Goal: Information Seeking & Learning: Learn about a topic

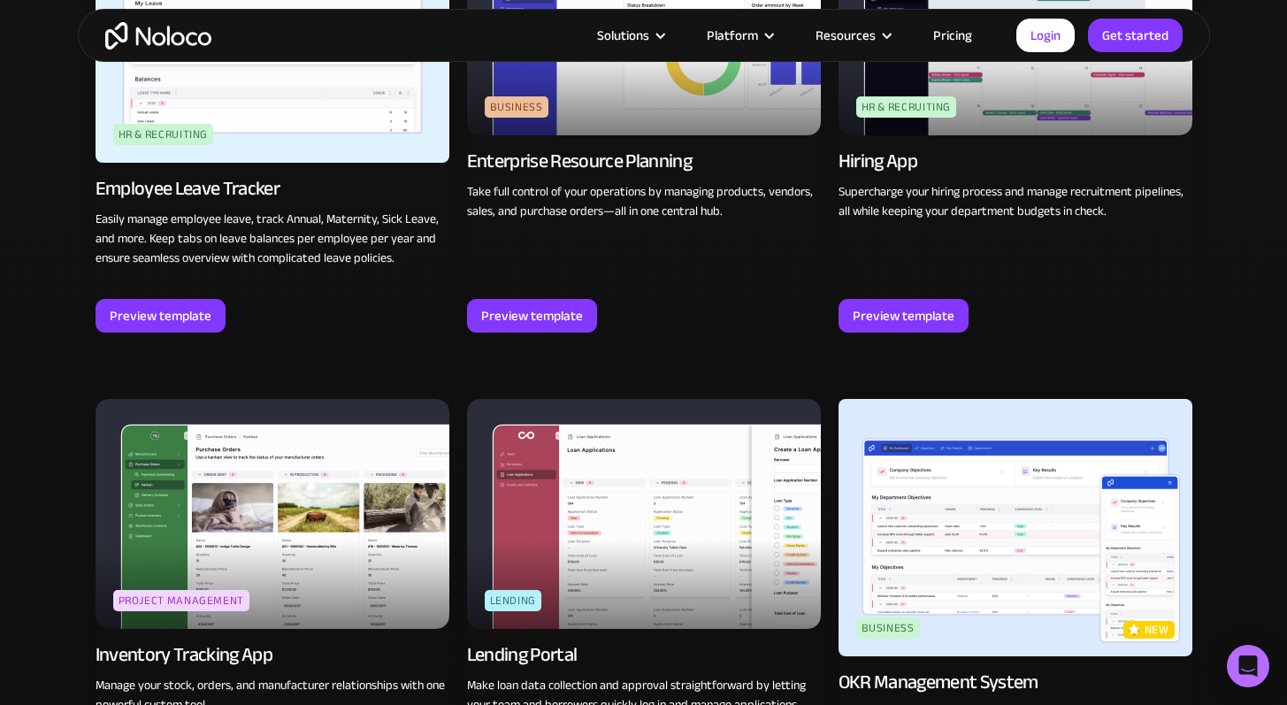
scroll to position [2474, 0]
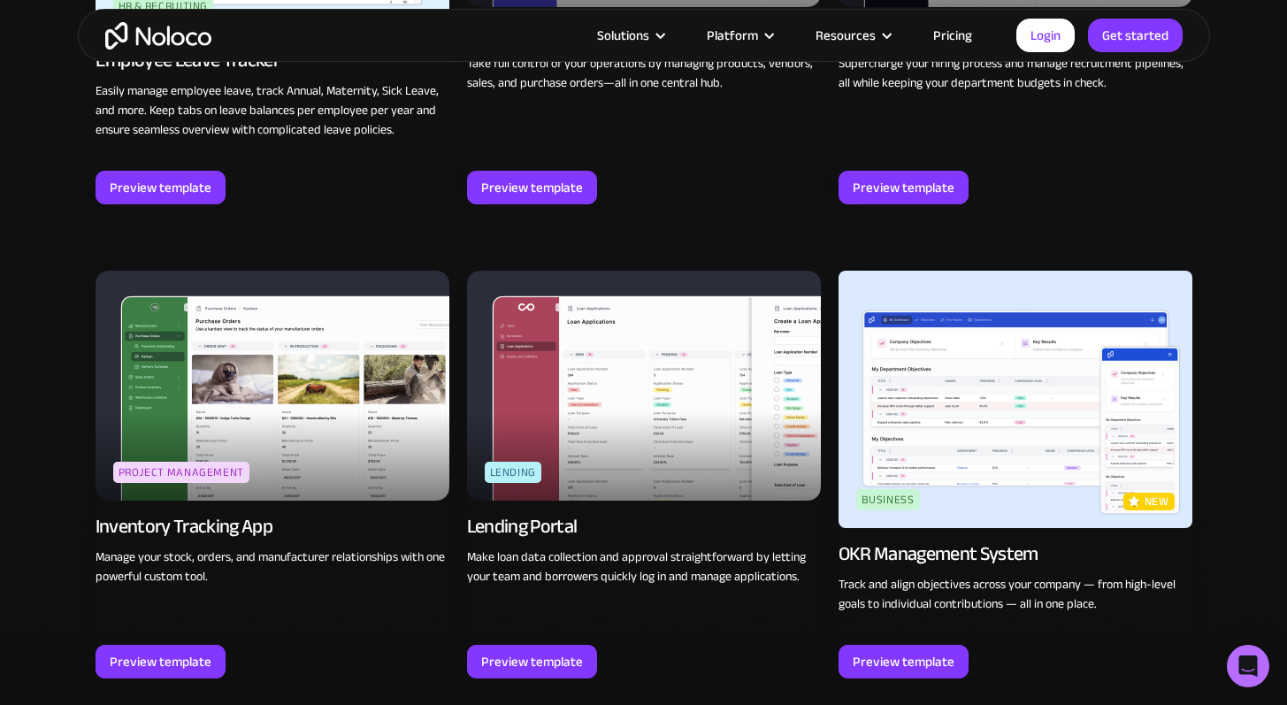
click at [424, 497] on img at bounding box center [273, 386] width 354 height 230
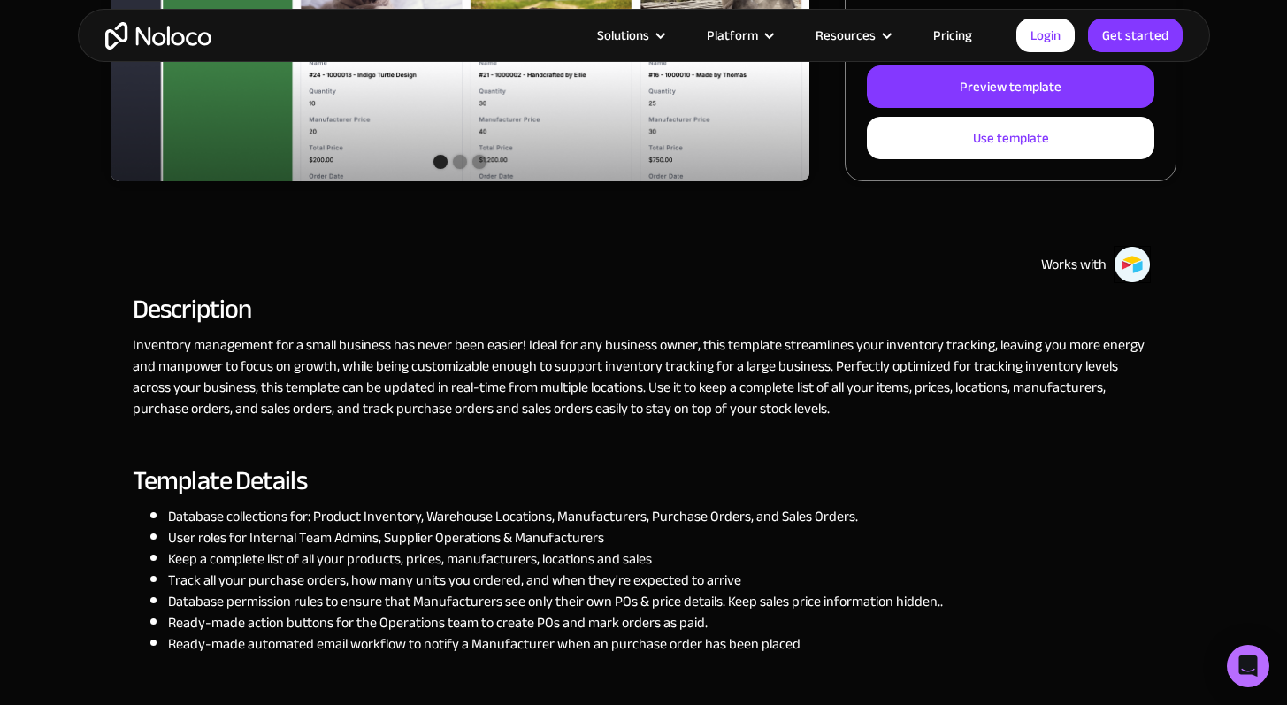
scroll to position [476, 0]
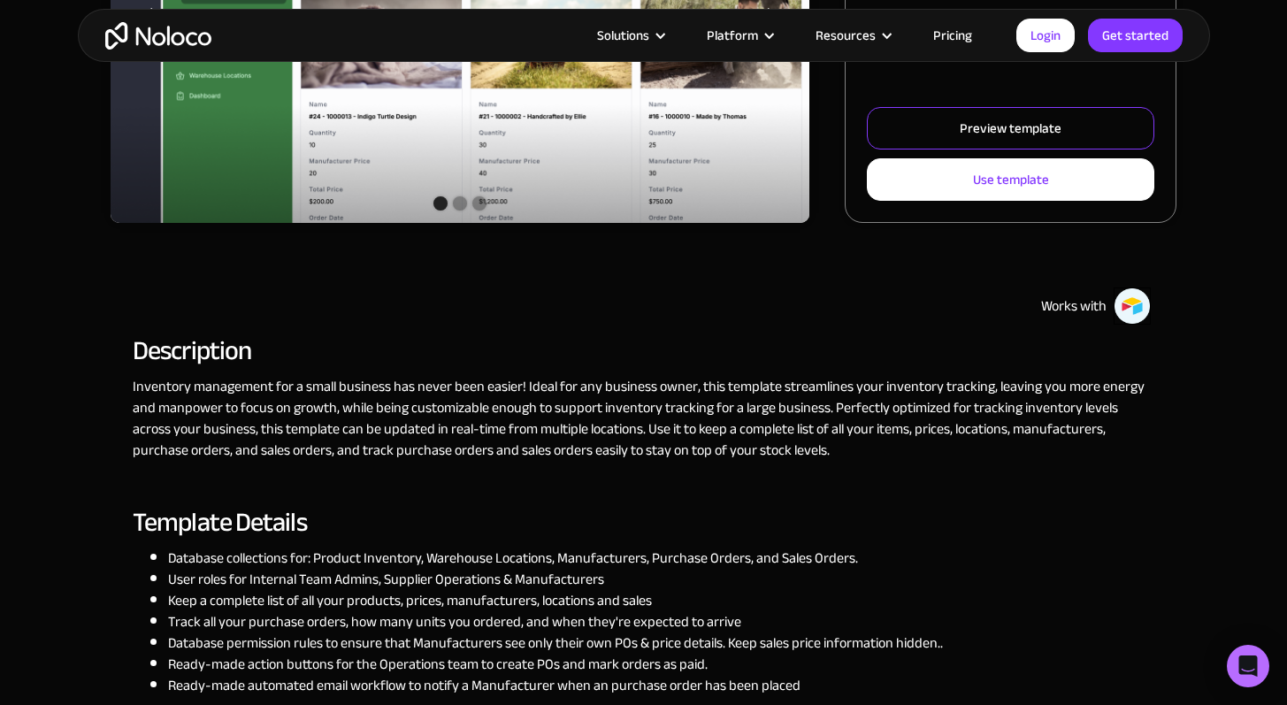
click at [973, 136] on div "Preview template" at bounding box center [1011, 128] width 102 height 23
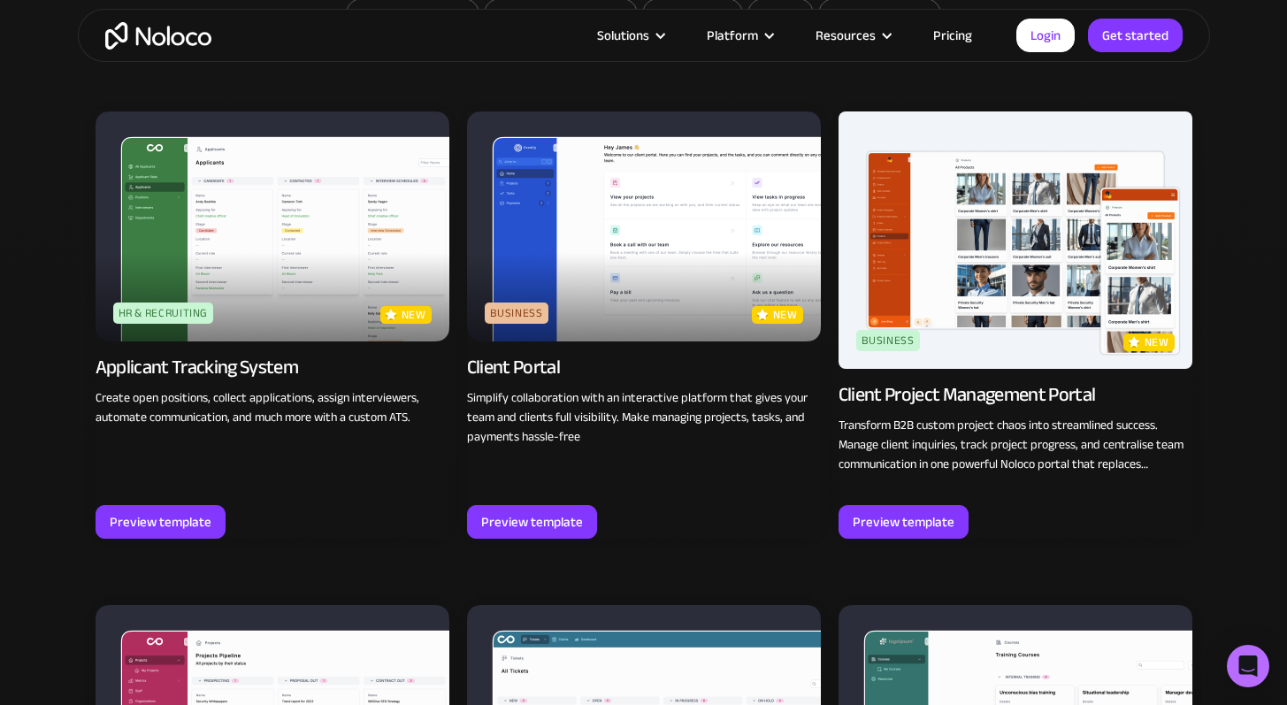
scroll to position [1180, 0]
click at [906, 382] on div "Client Project Management Portal" at bounding box center [967, 394] width 257 height 25
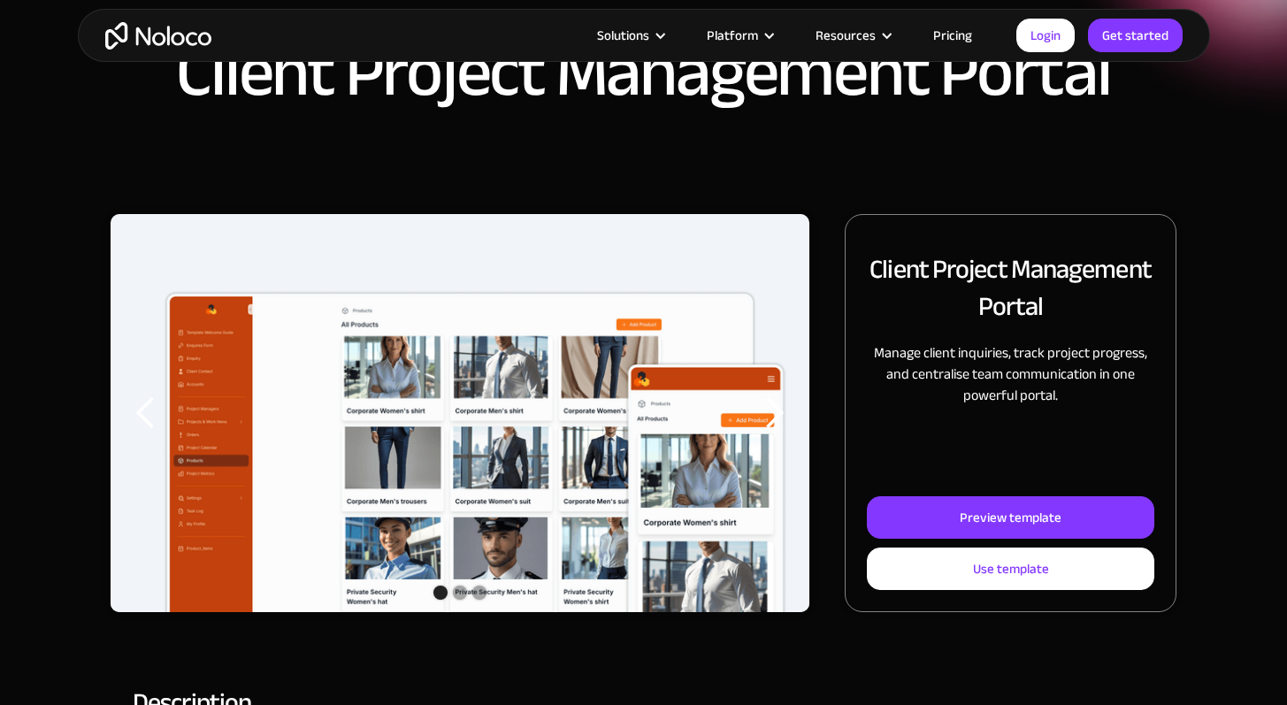
scroll to position [172, 0]
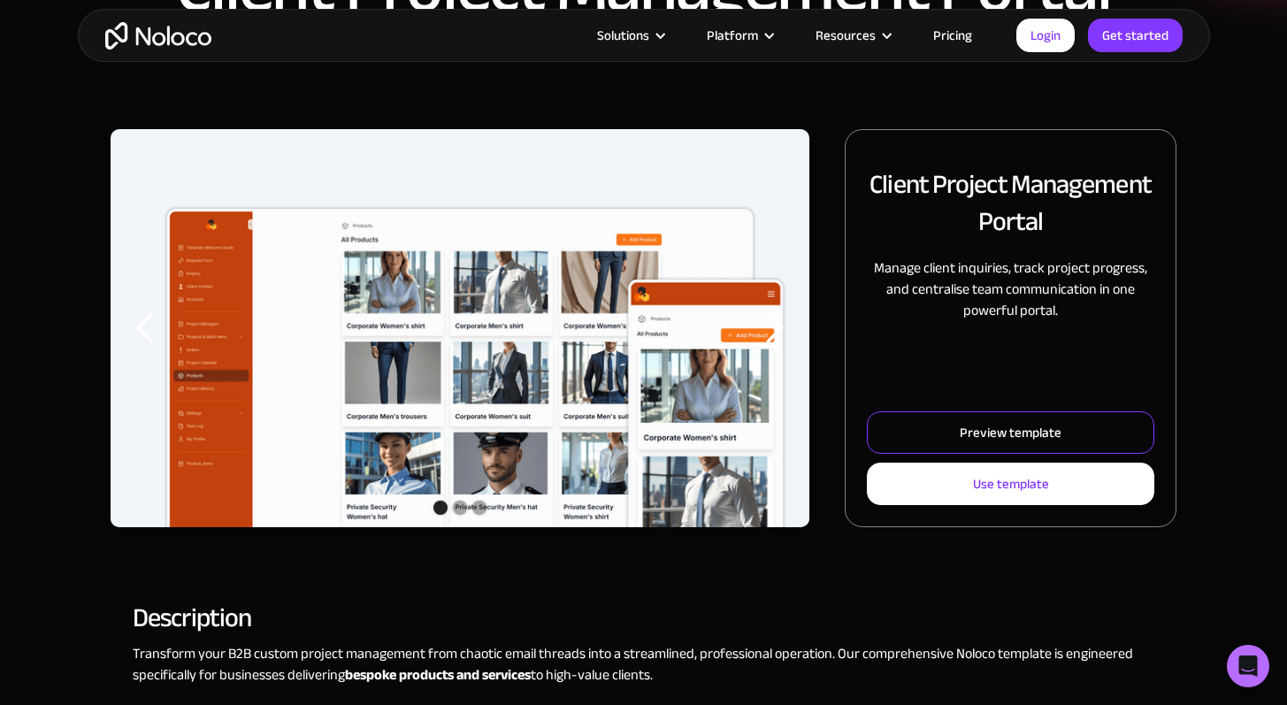
click at [947, 425] on link "Preview template" at bounding box center [1011, 432] width 288 height 42
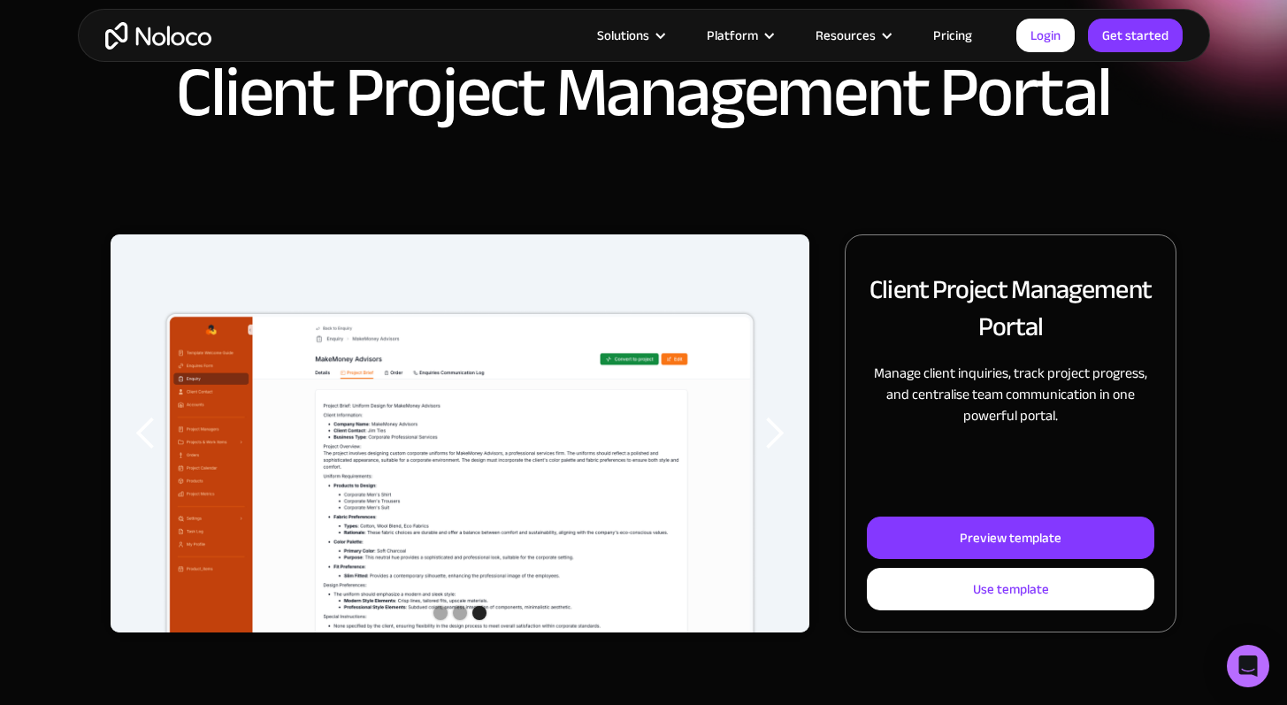
scroll to position [0, 0]
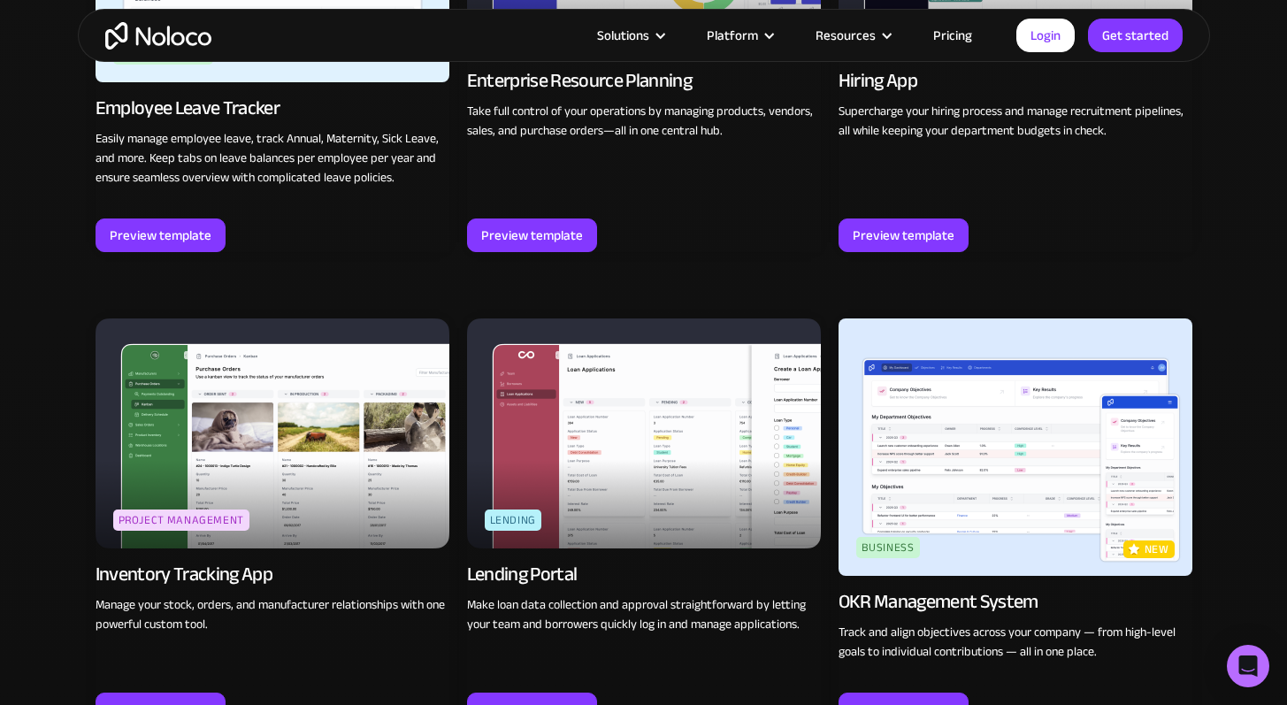
scroll to position [2641, 0]
